Goal: Information Seeking & Learning: Learn about a topic

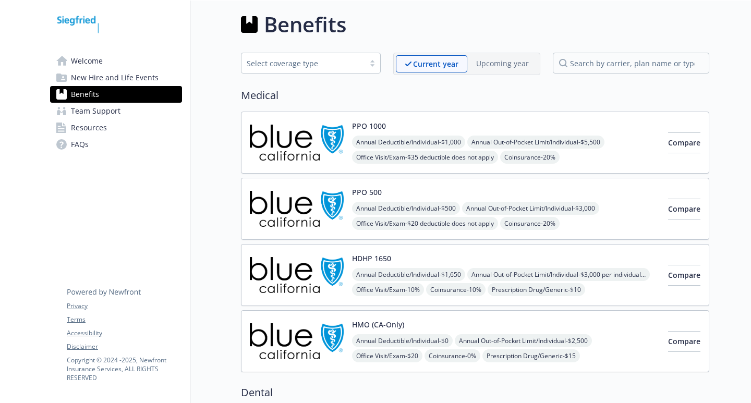
scroll to position [0, 8]
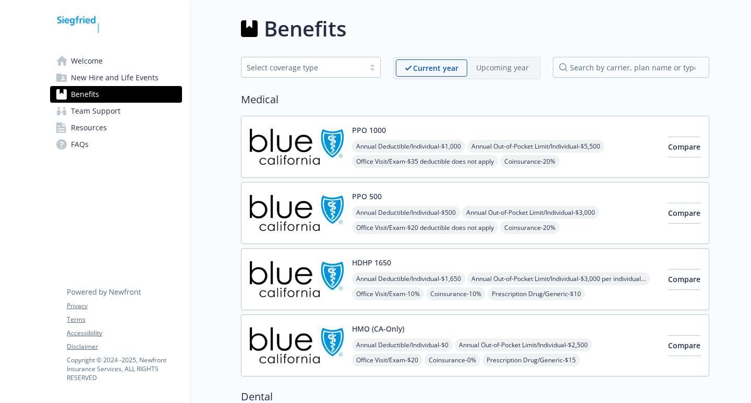
click at [394, 24] on div "Benefits" at bounding box center [475, 28] width 468 height 31
